Goal: Check status: Check status

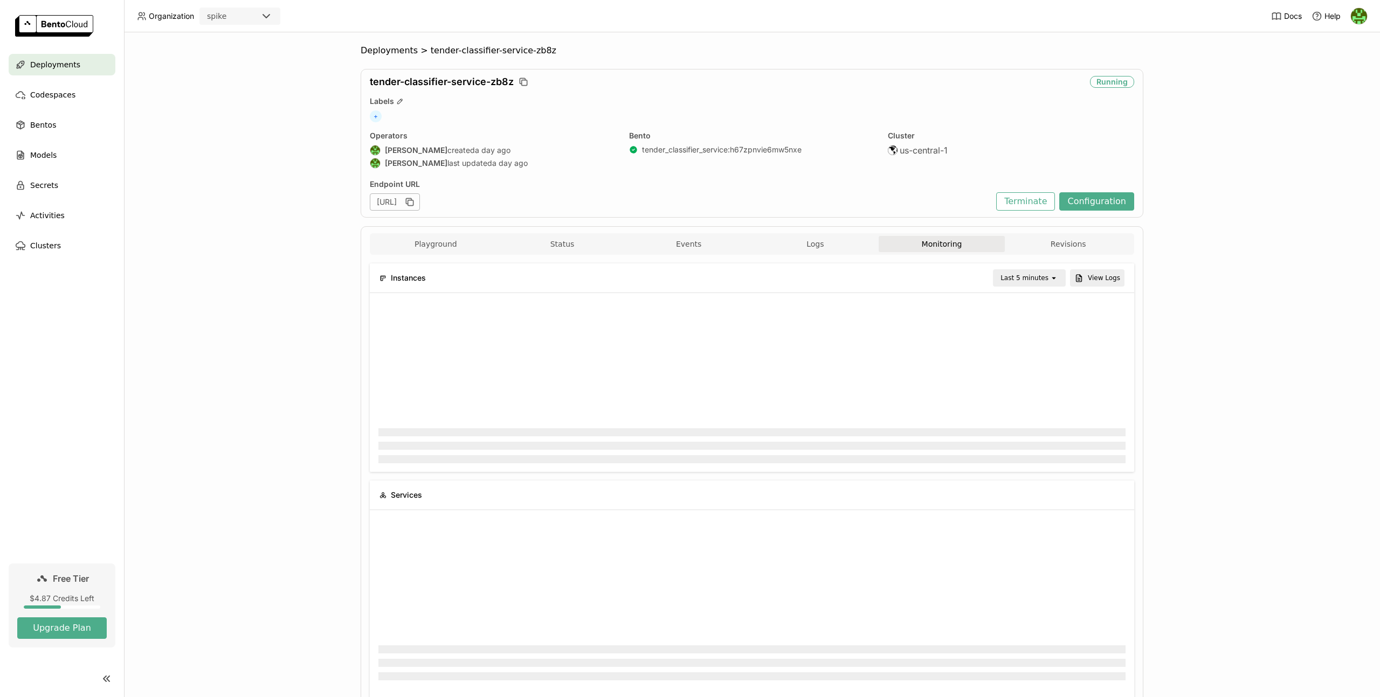
click at [308, 223] on div "Deployments > tender-classifier-service-zb8z tender-classifier-service-zb8z Run…" at bounding box center [752, 364] width 1256 height 665
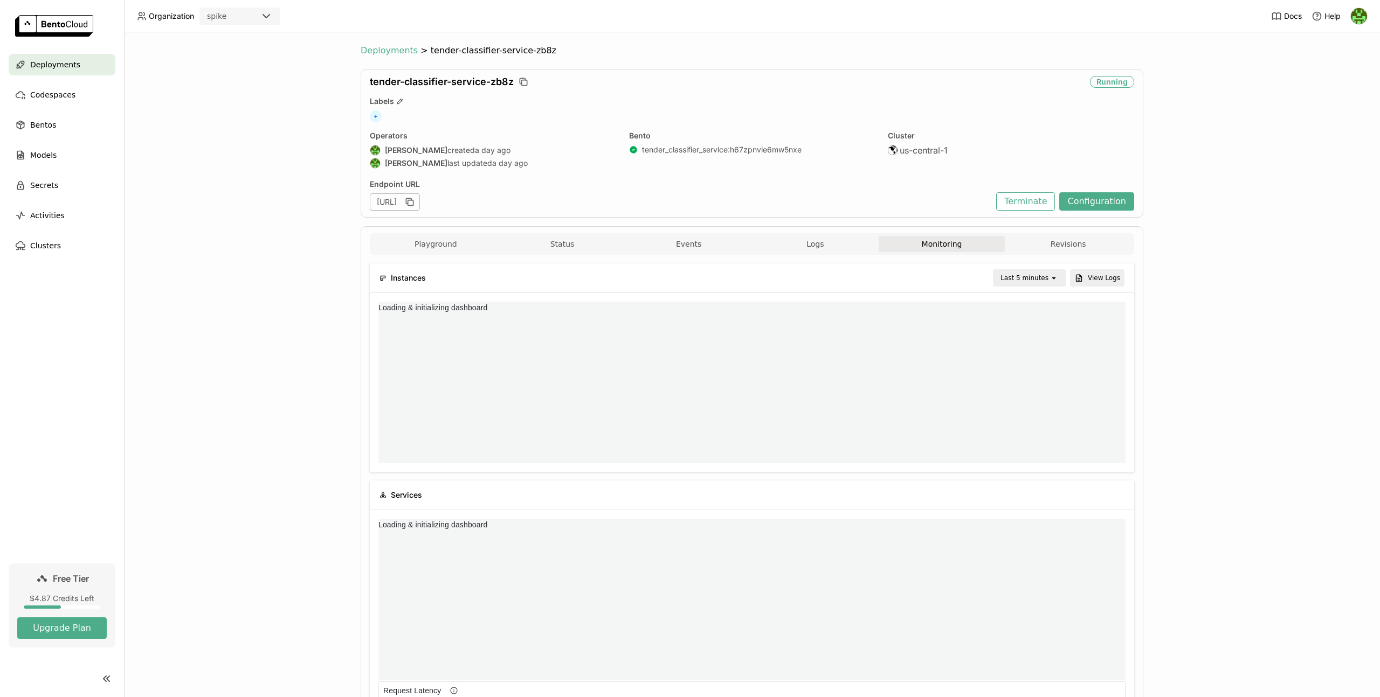
click at [385, 50] on span "Deployments" at bounding box center [389, 50] width 57 height 11
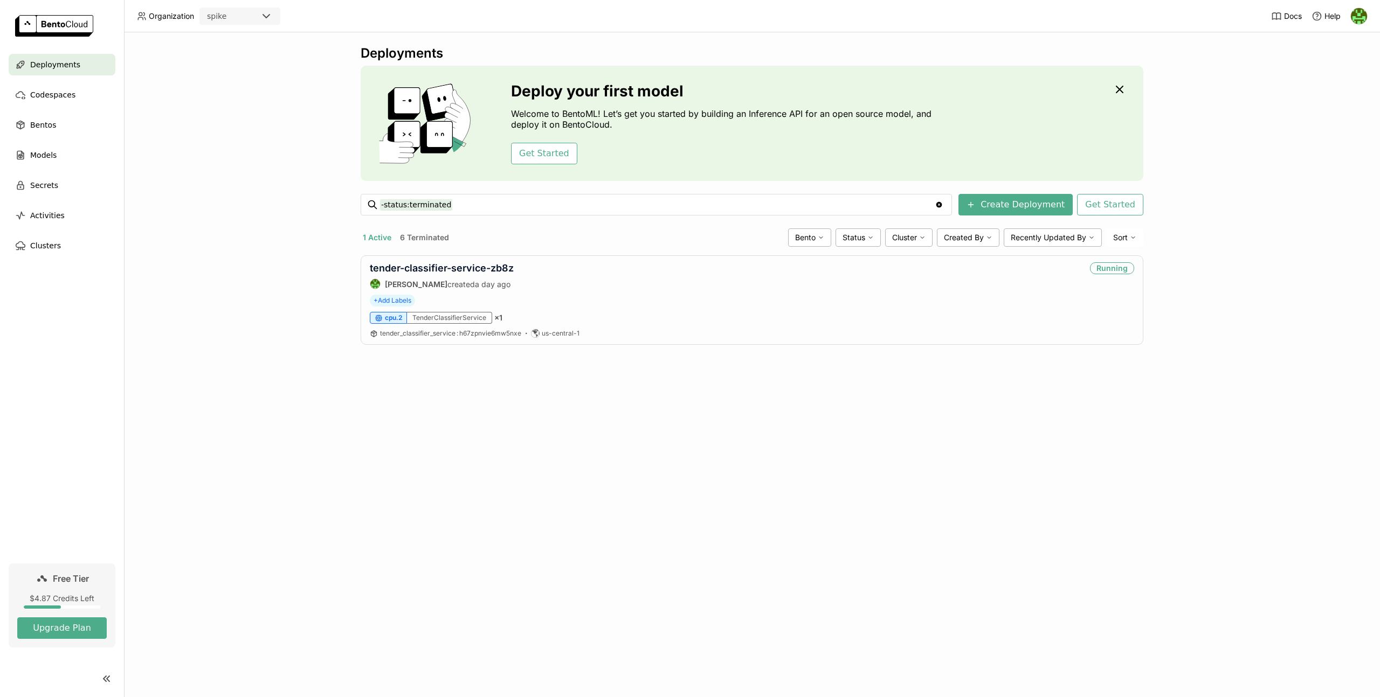
click at [424, 232] on button "6 Terminated" at bounding box center [424, 238] width 53 height 14
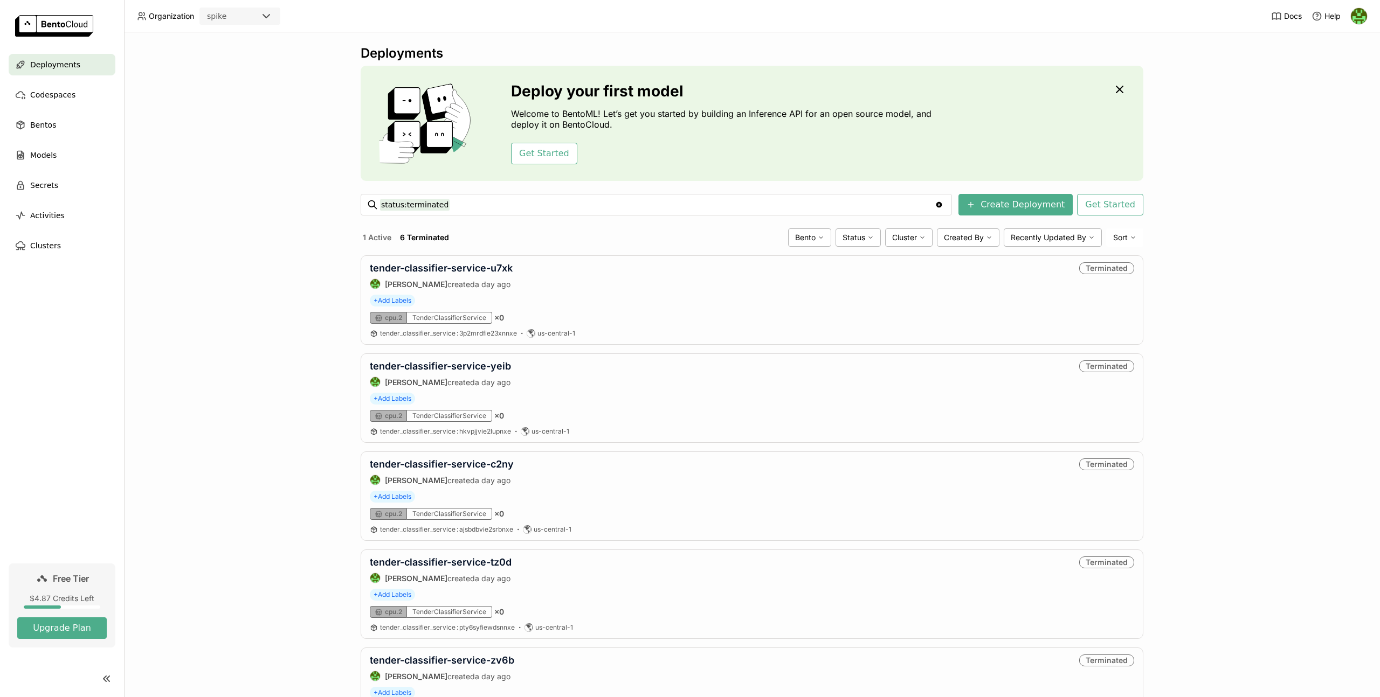
click at [377, 244] on button "1 Active" at bounding box center [377, 238] width 33 height 14
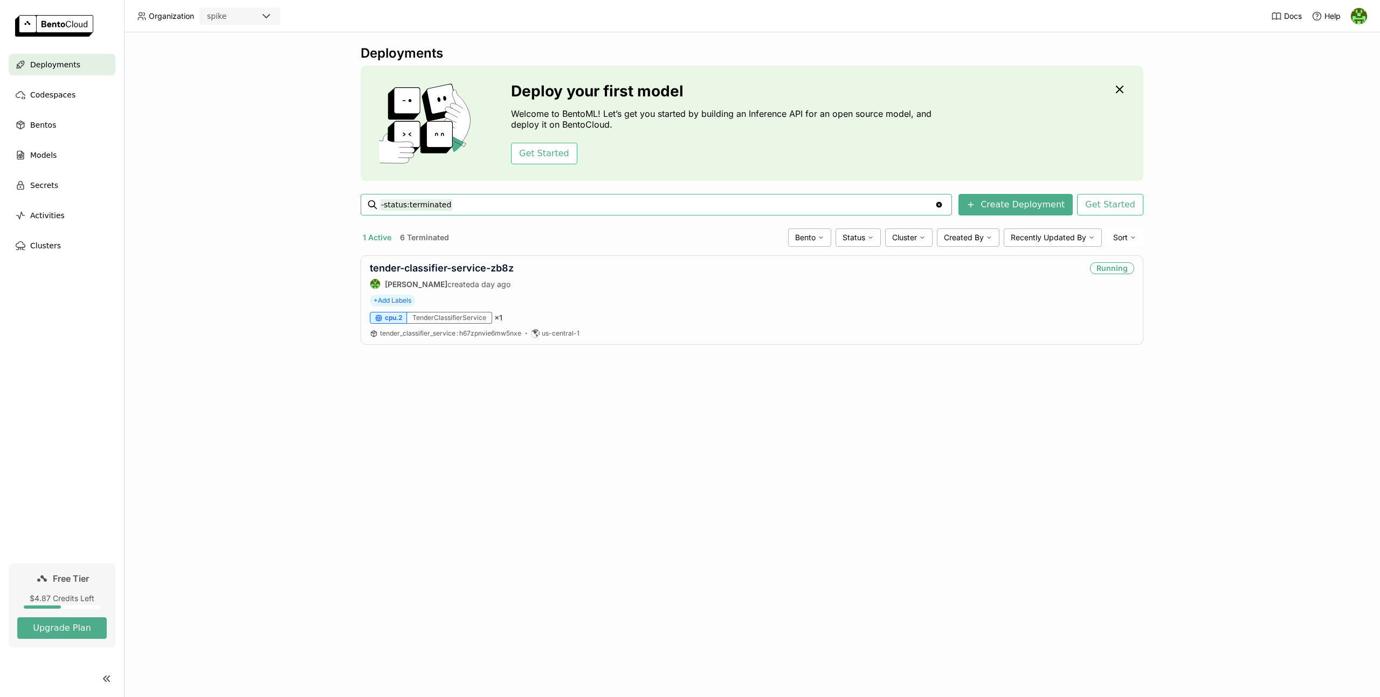
click at [418, 415] on div "Deployments Deploy your first model Welcome to BentoML! Let’s get you started b…" at bounding box center [752, 364] width 1256 height 665
drag, startPoint x: 590, startPoint y: 431, endPoint x: 586, endPoint y: 426, distance: 6.5
click at [590, 431] on div "Deployments Deploy your first model Welcome to BentoML! Let’s get you started b…" at bounding box center [752, 364] width 1256 height 665
click at [836, 480] on div "Deployments Deploy your first model Welcome to BentoML! Let’s get you started b…" at bounding box center [752, 364] width 1256 height 665
click at [358, 539] on div "Deployments Deploy your first model Welcome to BentoML! Let’s get you started b…" at bounding box center [752, 364] width 1256 height 665
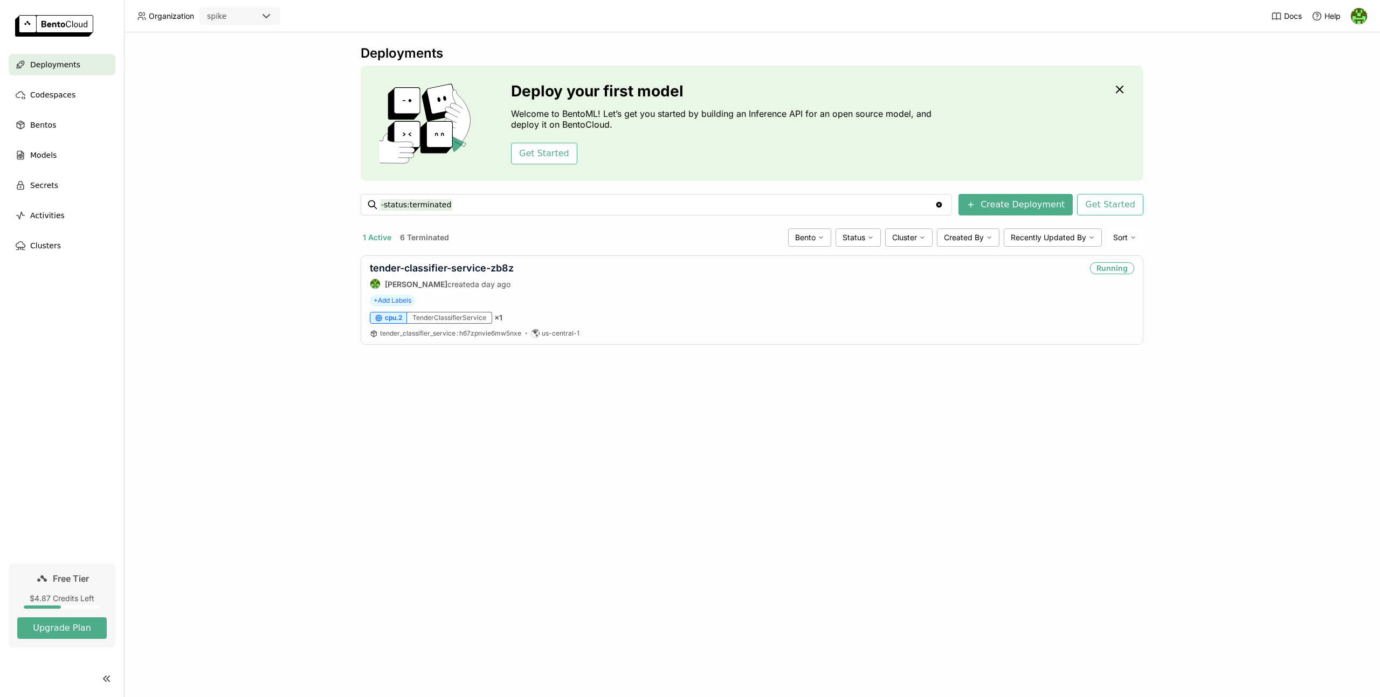
drag, startPoint x: 1296, startPoint y: 319, endPoint x: 1300, endPoint y: 323, distance: 5.7
click at [1296, 319] on div "Deployments Deploy your first model Welcome to BentoML! Let’s get you started b…" at bounding box center [752, 364] width 1256 height 665
click at [1180, 253] on div "Deployments Deploy your first model Welcome to BentoML! Let’s get you started b…" at bounding box center [752, 364] width 1256 height 665
click at [1364, 13] on img at bounding box center [1359, 16] width 16 height 16
drag, startPoint x: 490, startPoint y: 439, endPoint x: 527, endPoint y: 383, distance: 66.2
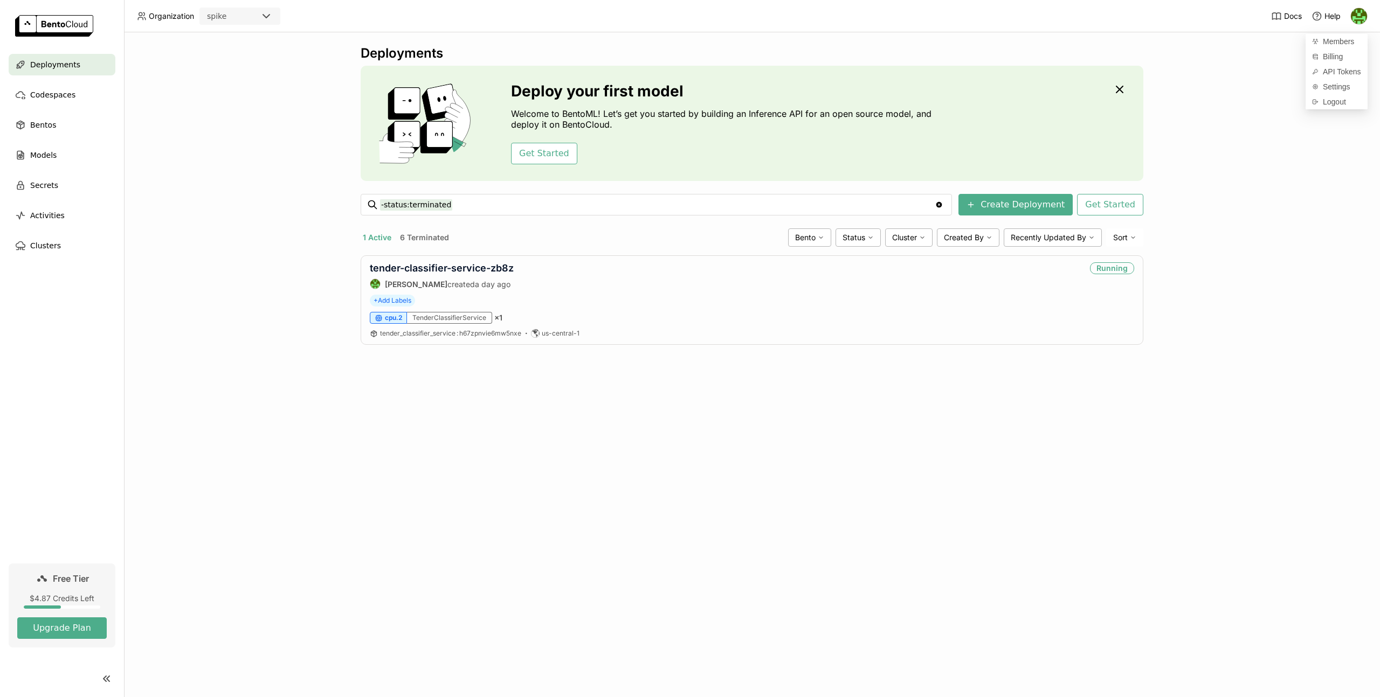
click at [489, 437] on div "Deployments Deploy your first model Welcome to BentoML! Let’s get you started b…" at bounding box center [752, 364] width 1256 height 665
click at [1118, 89] on icon "button" at bounding box center [1119, 89] width 6 height 6
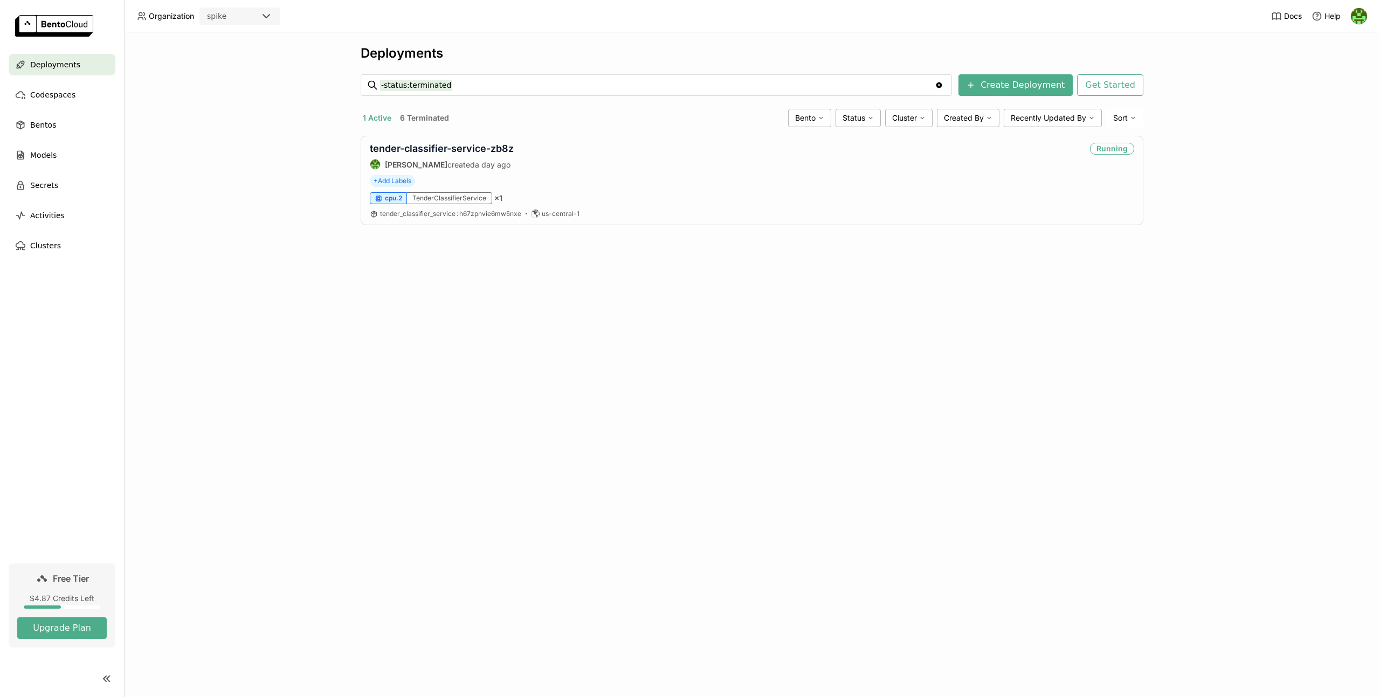
click at [750, 403] on div "Deployments -status:terminated -status:terminated Clear value Create Deployment…" at bounding box center [752, 364] width 1256 height 665
drag, startPoint x: 750, startPoint y: 403, endPoint x: 997, endPoint y: 206, distance: 315.3
click at [750, 402] on div "Deployments -status:terminated -status:terminated Clear value Create Deployment…" at bounding box center [752, 364] width 1256 height 665
click at [1012, 182] on div "+ Add Labels" at bounding box center [752, 181] width 764 height 12
click at [466, 149] on link "tender-classifier-service-zb8z" at bounding box center [442, 148] width 144 height 11
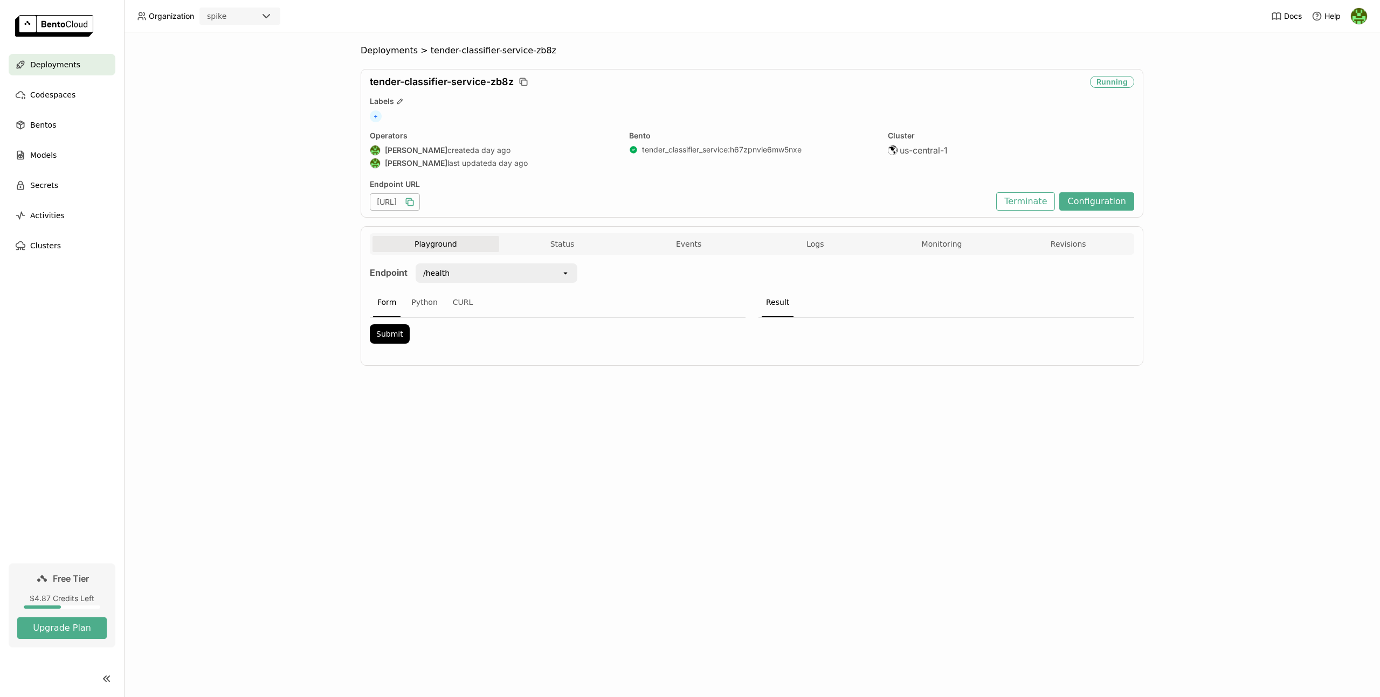
click at [415, 200] on icon "button" at bounding box center [409, 202] width 11 height 11
click at [415, 203] on icon "button" at bounding box center [409, 202] width 11 height 11
click at [814, 250] on button "Logs" at bounding box center [815, 244] width 127 height 16
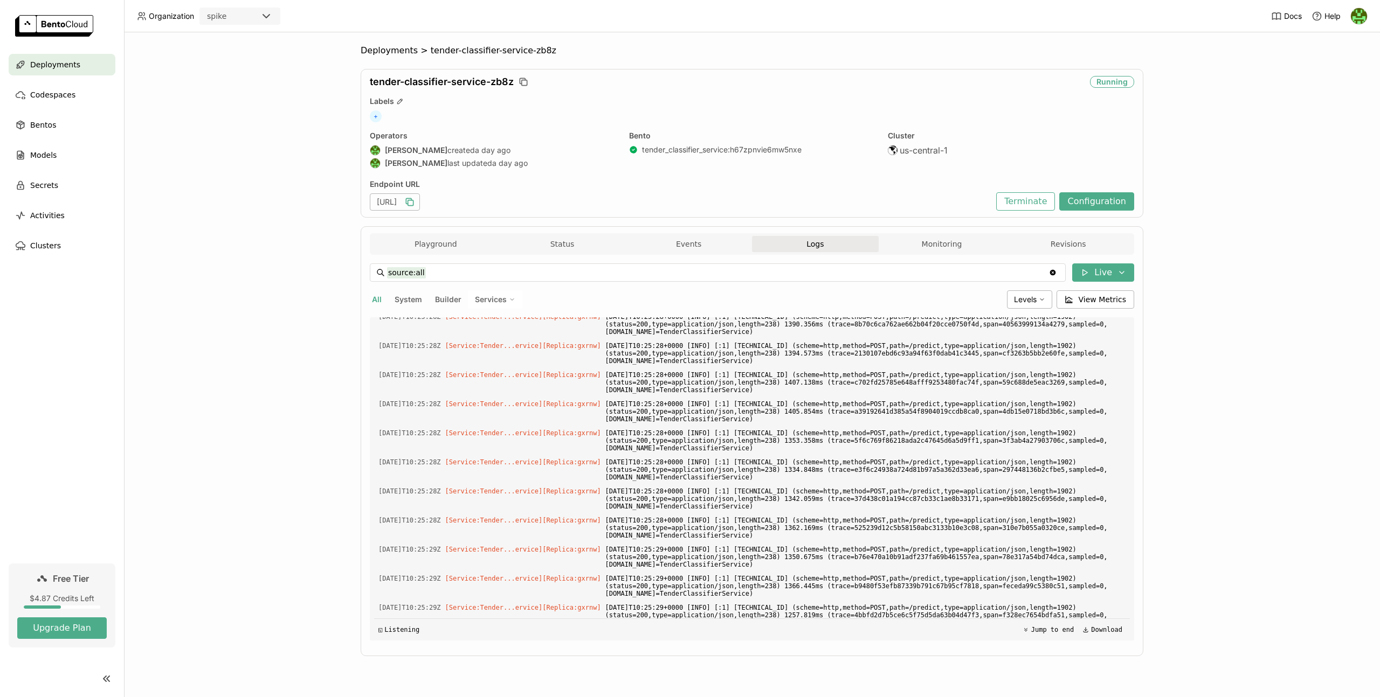
scroll to position [12297, 0]
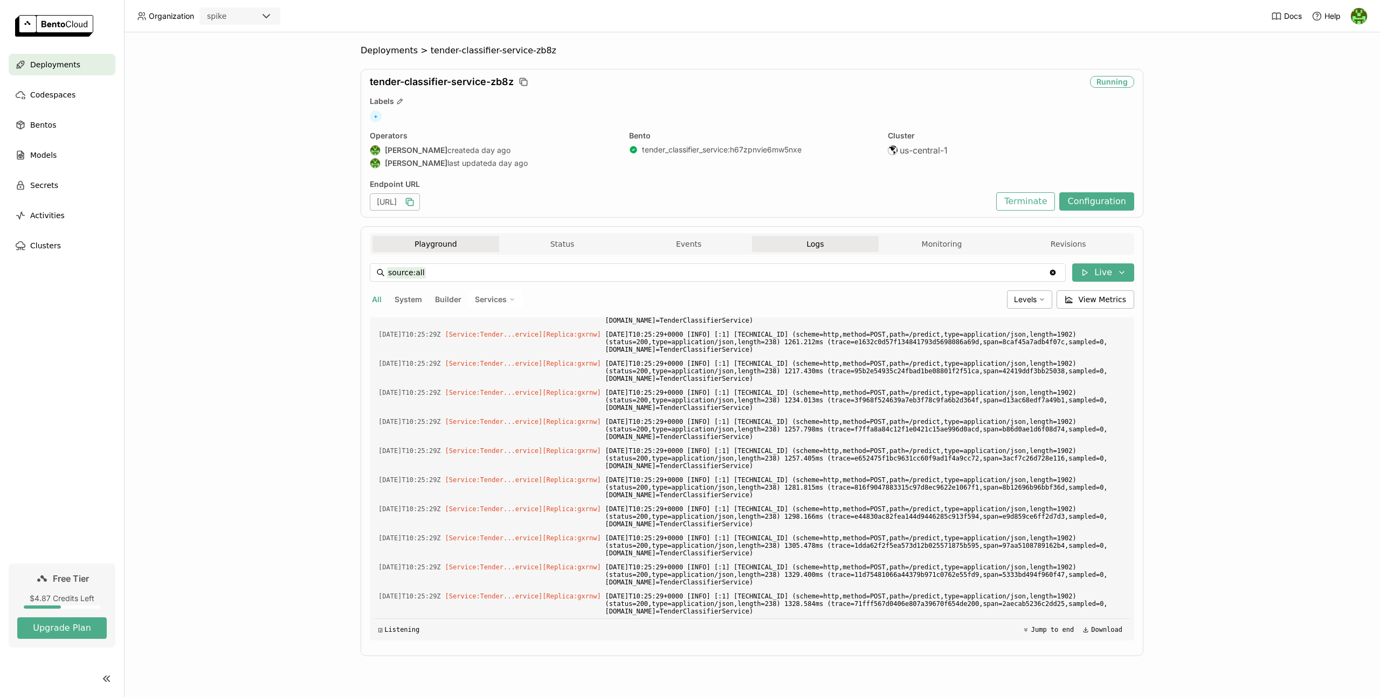
click at [466, 250] on button "Playground" at bounding box center [435, 244] width 127 height 16
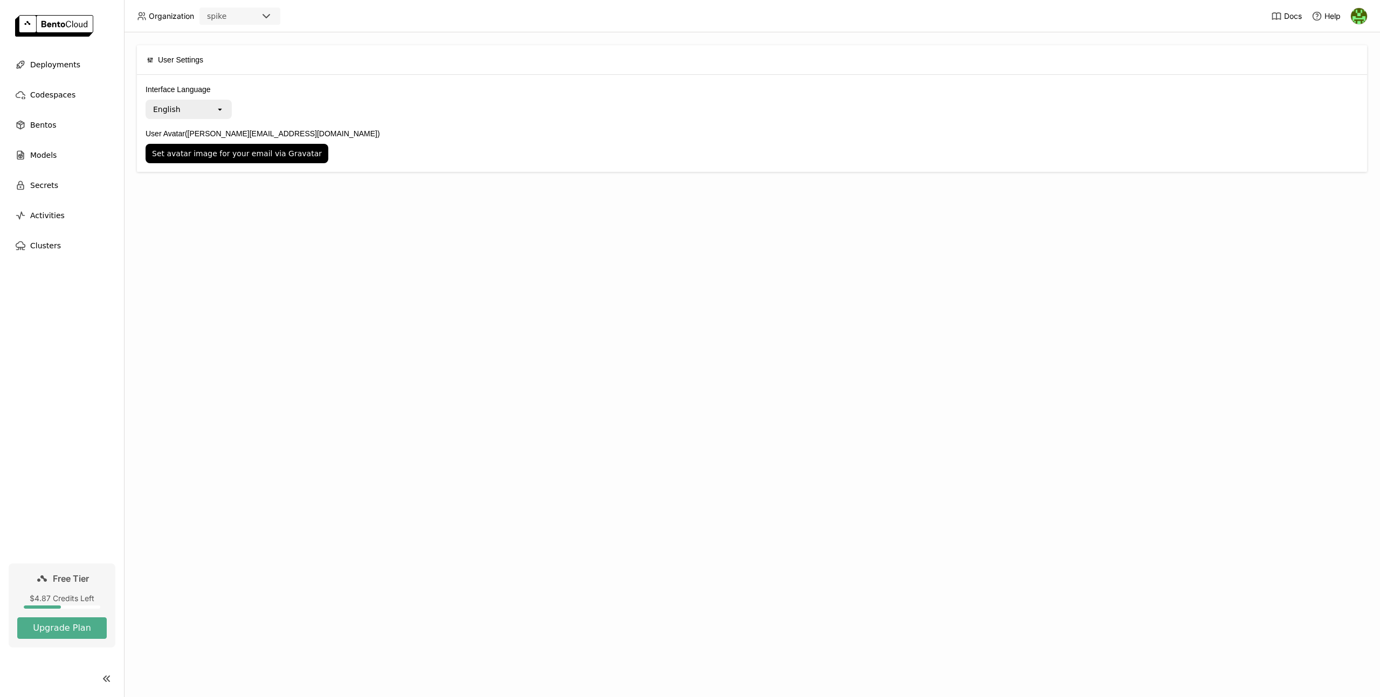
drag, startPoint x: 859, startPoint y: 250, endPoint x: 815, endPoint y: 244, distance: 44.1
click at [859, 250] on div "User Settings Interface Language English open User Avatar (michael@tem.energy) …" at bounding box center [752, 364] width 1256 height 665
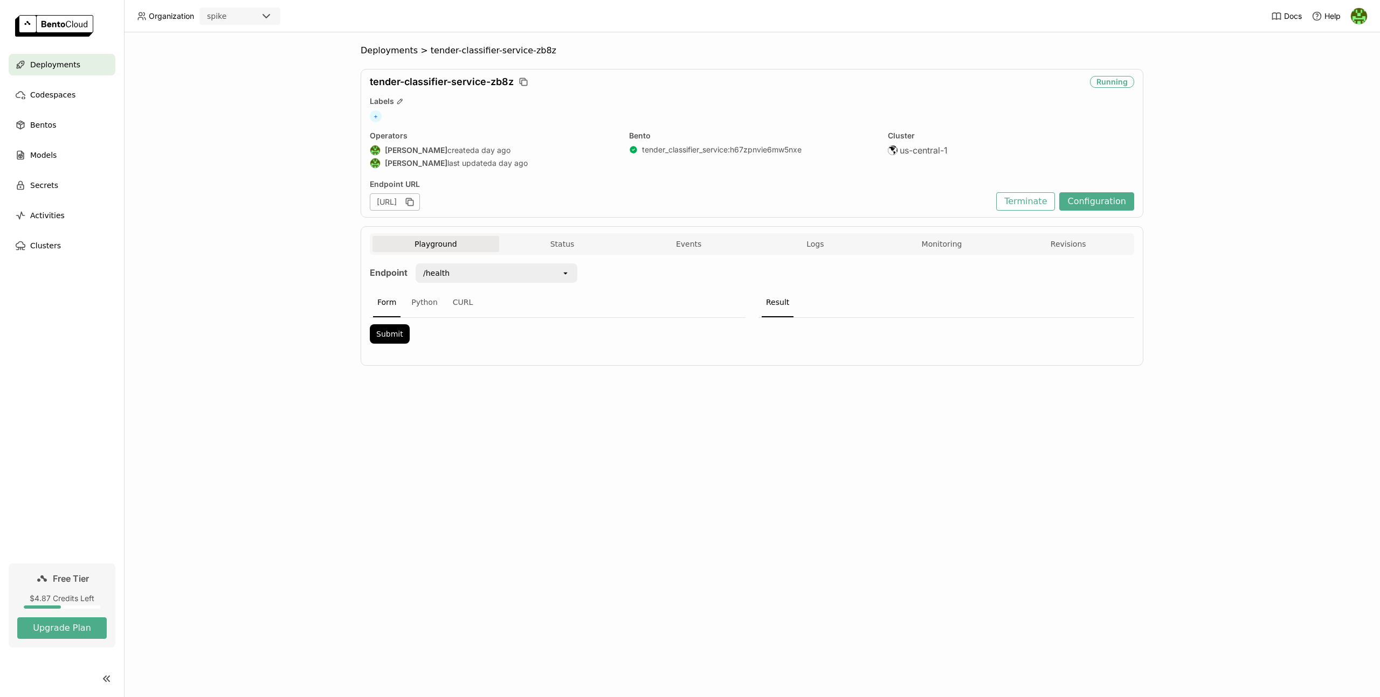
click at [65, 601] on div "$4.87 Credits Left" at bounding box center [61, 599] width 89 height 10
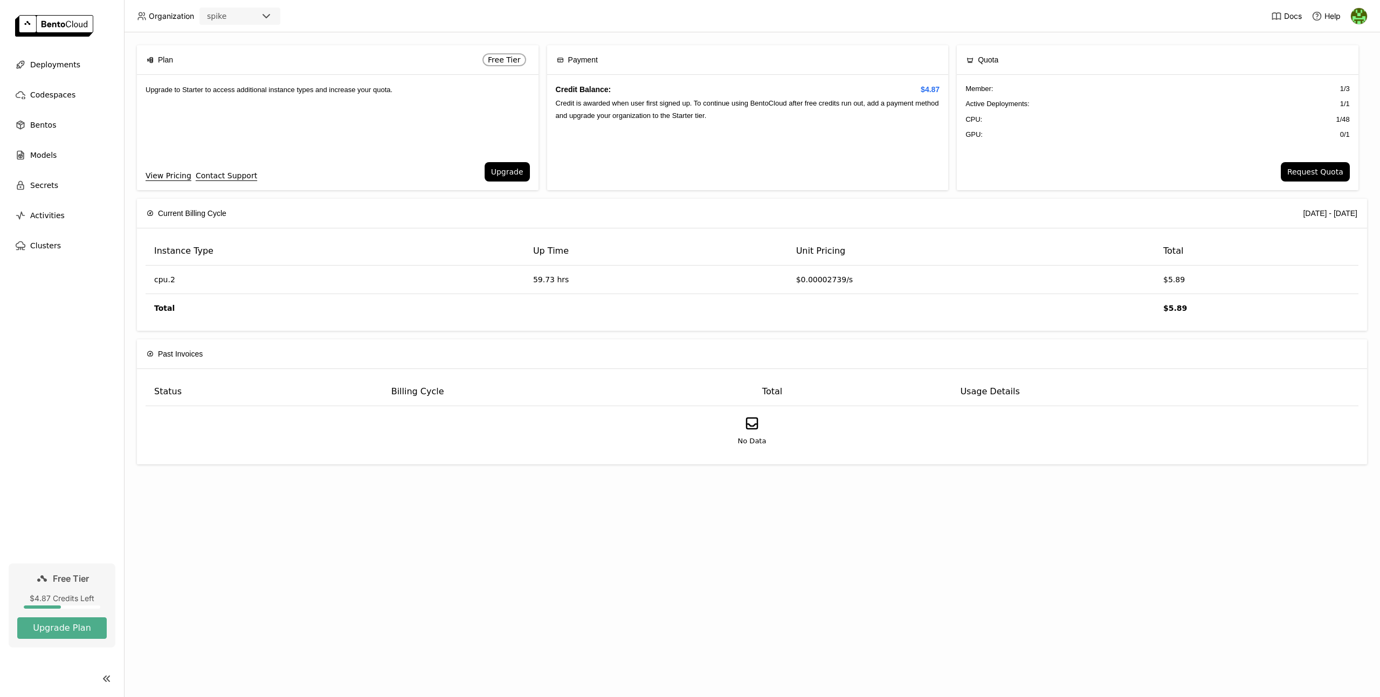
click at [925, 89] on span "$4.87" at bounding box center [930, 90] width 19 height 12
